Goal: Navigation & Orientation: Find specific page/section

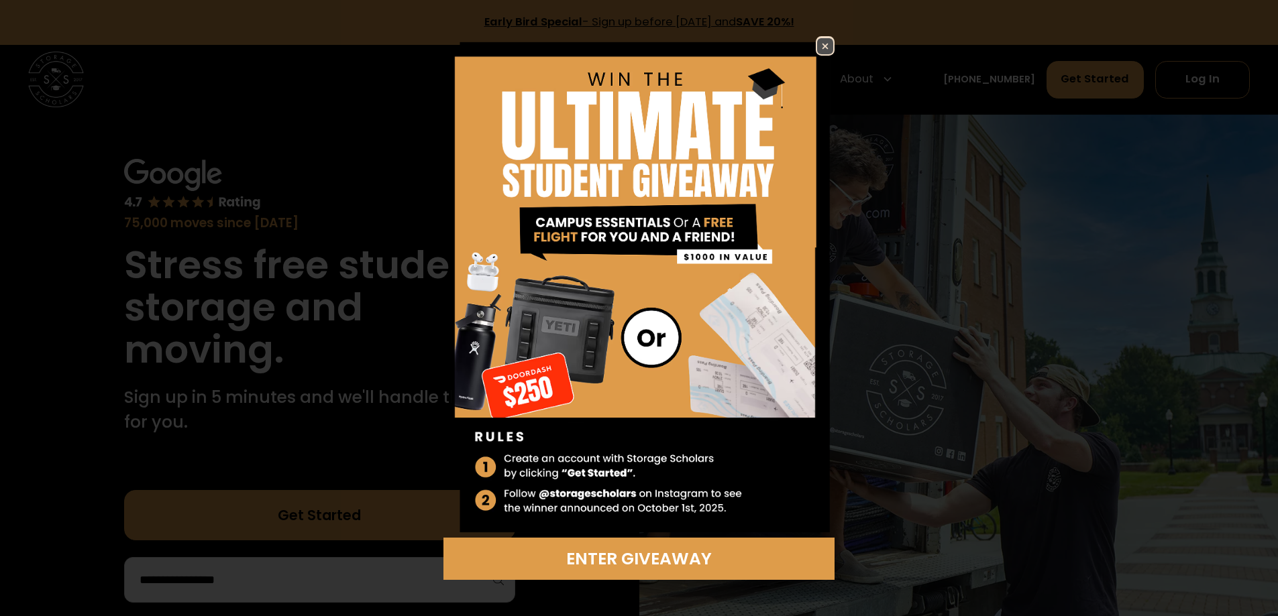
click at [828, 42] on img at bounding box center [825, 46] width 16 height 16
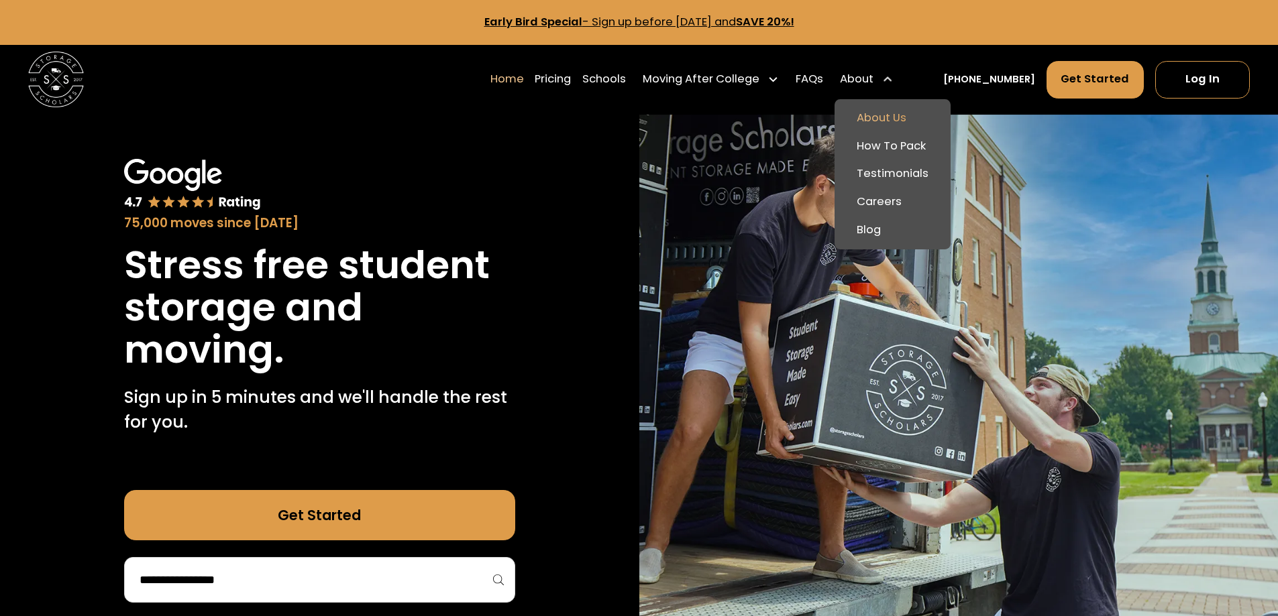
click at [893, 121] on link "About Us" at bounding box center [892, 119] width 105 height 28
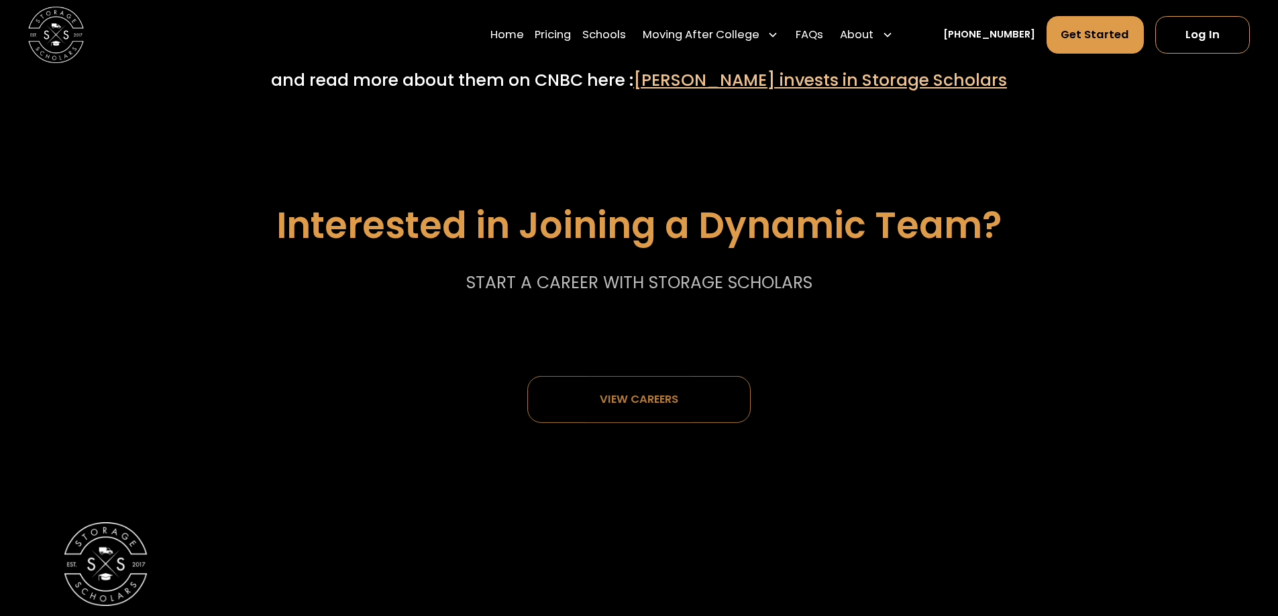
scroll to position [7511, 0]
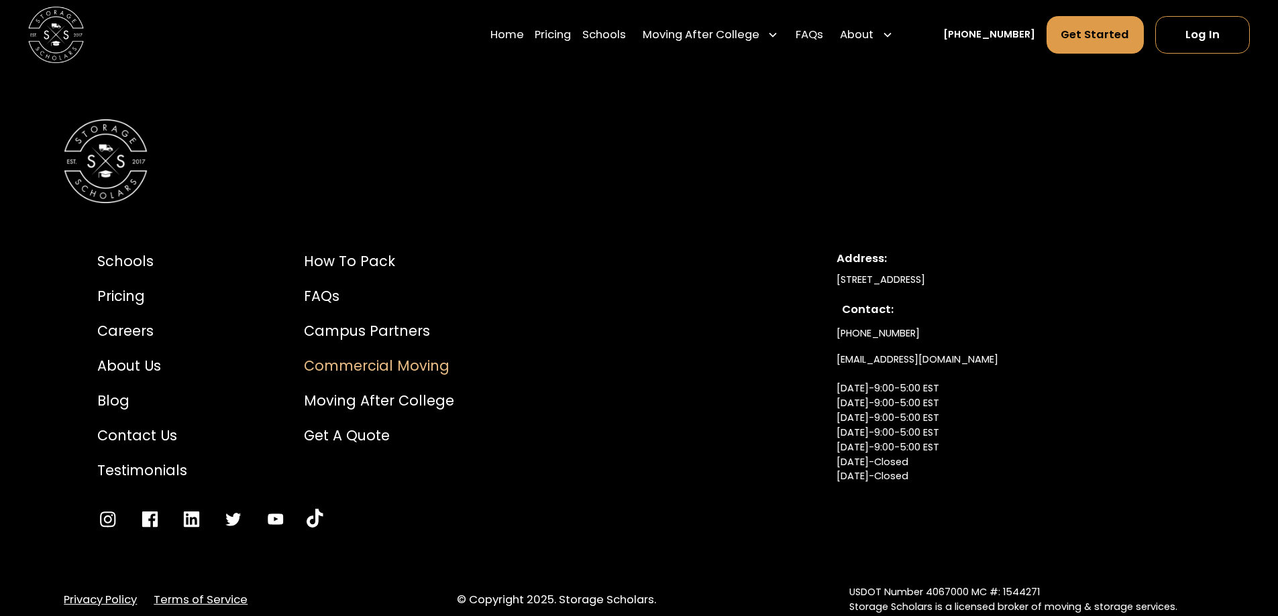
click at [422, 374] on div "Commercial Moving" at bounding box center [379, 365] width 150 height 21
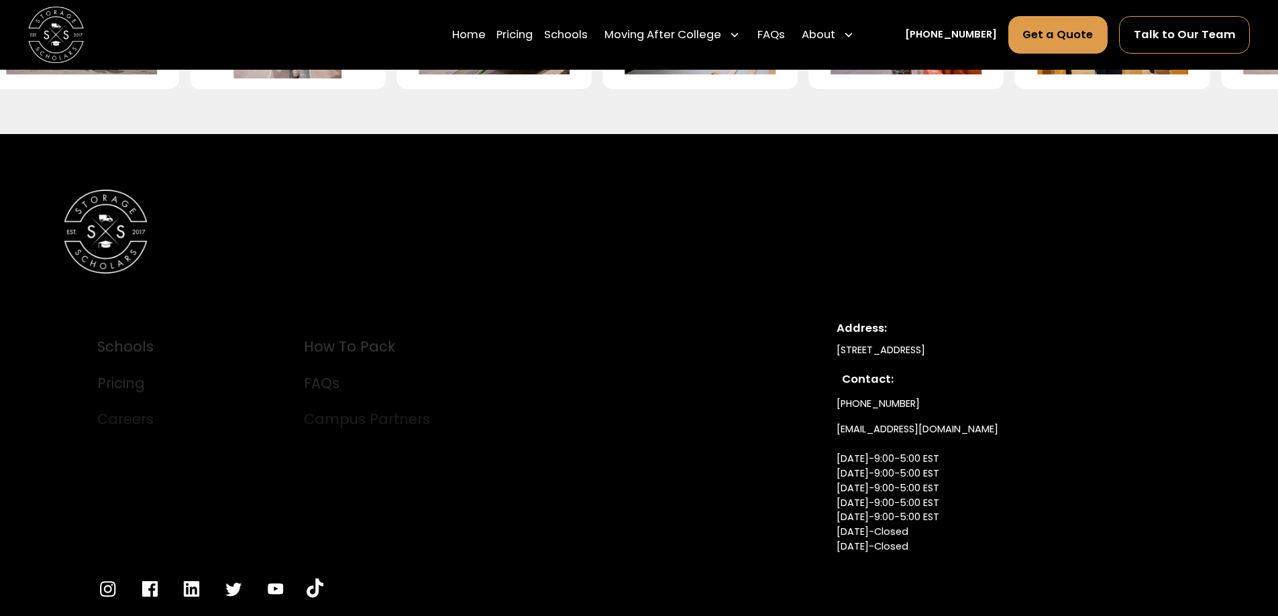
scroll to position [3458, 0]
